Goal: Communication & Community: Connect with others

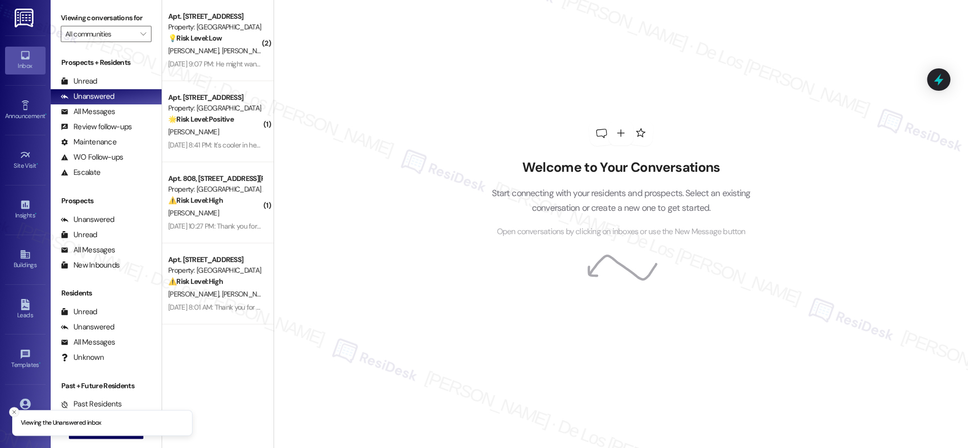
click at [10, 411] on button "Close toast" at bounding box center [14, 412] width 10 height 10
click at [91, 426] on span "New Message" at bounding box center [112, 430] width 42 height 11
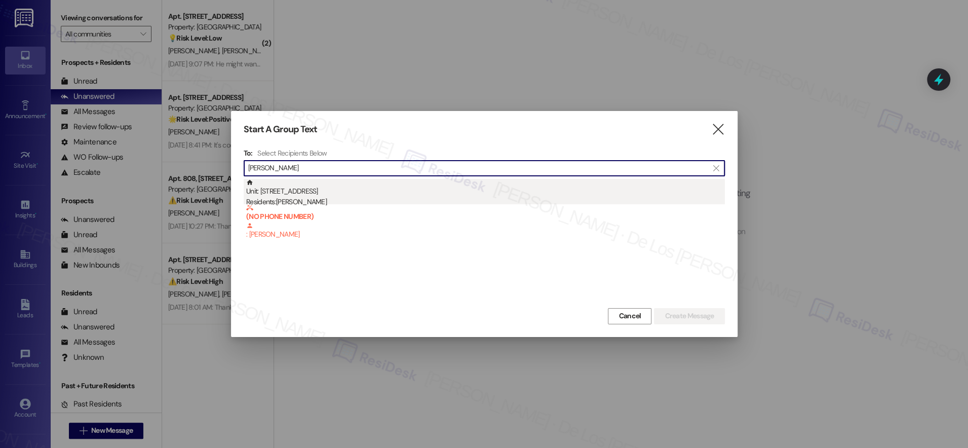
type input "[PERSON_NAME]"
click at [440, 196] on div "Unit: [STREET_ADDRESS] Residents: [PERSON_NAME]" at bounding box center [485, 193] width 479 height 29
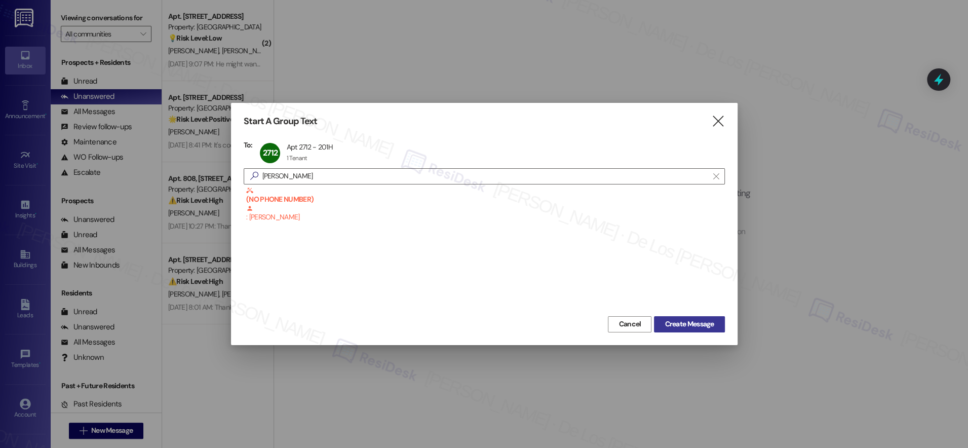
click at [678, 319] on span "Create Message" at bounding box center [689, 324] width 49 height 11
click at [674, 326] on span "Create Message" at bounding box center [689, 324] width 49 height 11
click at [949, 404] on div at bounding box center [484, 224] width 968 height 448
click at [683, 320] on span "Create Message" at bounding box center [689, 324] width 49 height 11
click at [721, 124] on icon "" at bounding box center [718, 121] width 14 height 11
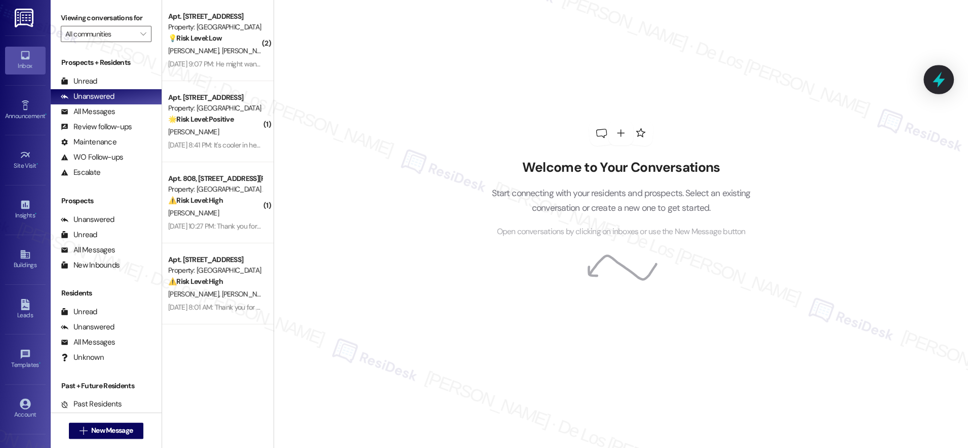
click at [939, 80] on icon at bounding box center [938, 80] width 12 height 16
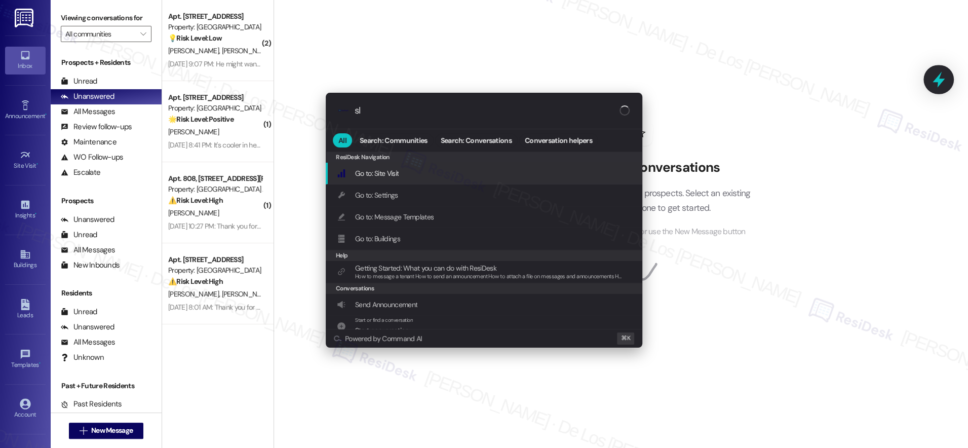
type input "sla"
